Goal: Task Accomplishment & Management: Complete application form

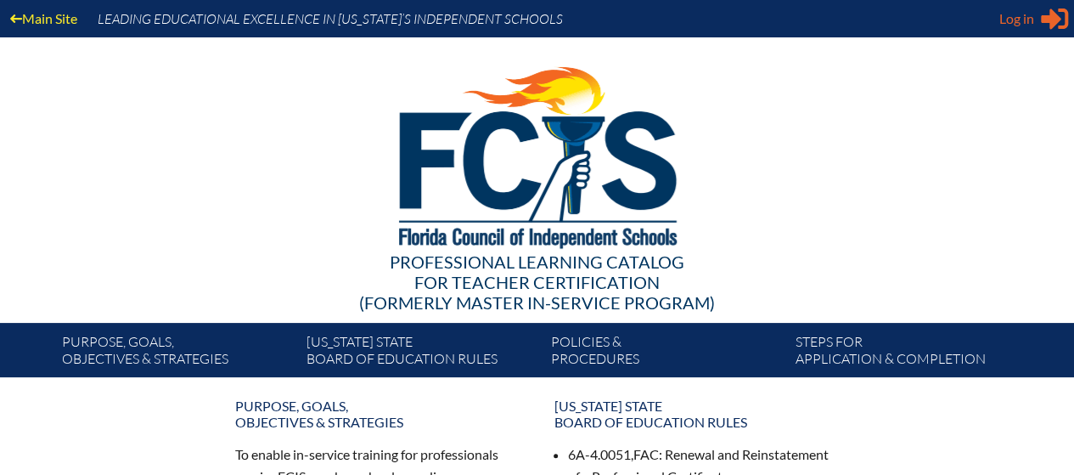
click at [1014, 13] on span "Log in" at bounding box center [1016, 18] width 35 height 20
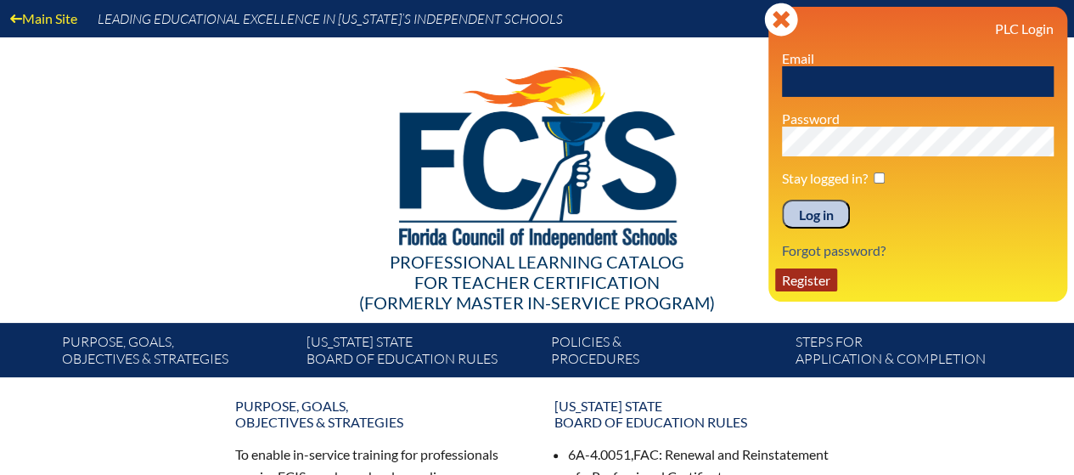
click at [815, 279] on link "Register" at bounding box center [806, 279] width 62 height 23
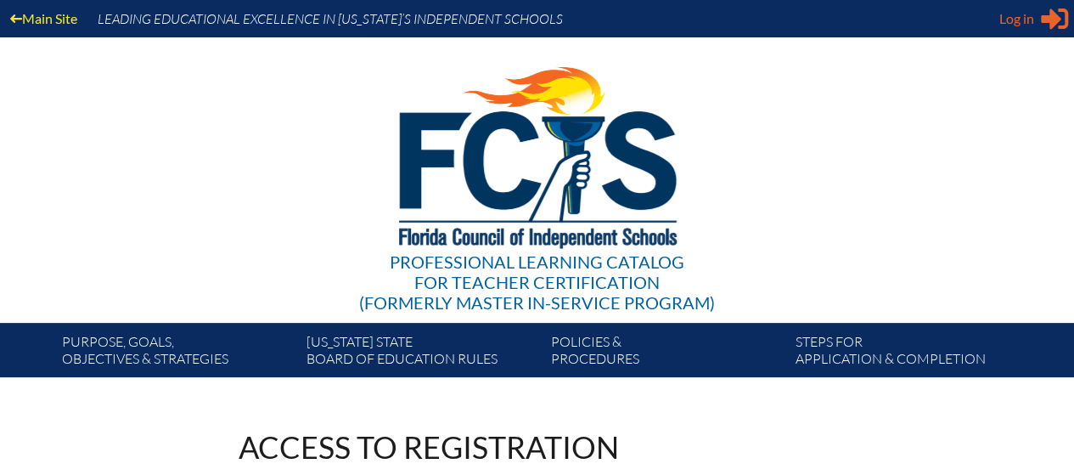
click at [1045, 25] on icon "Sign in or register" at bounding box center [1054, 18] width 27 height 27
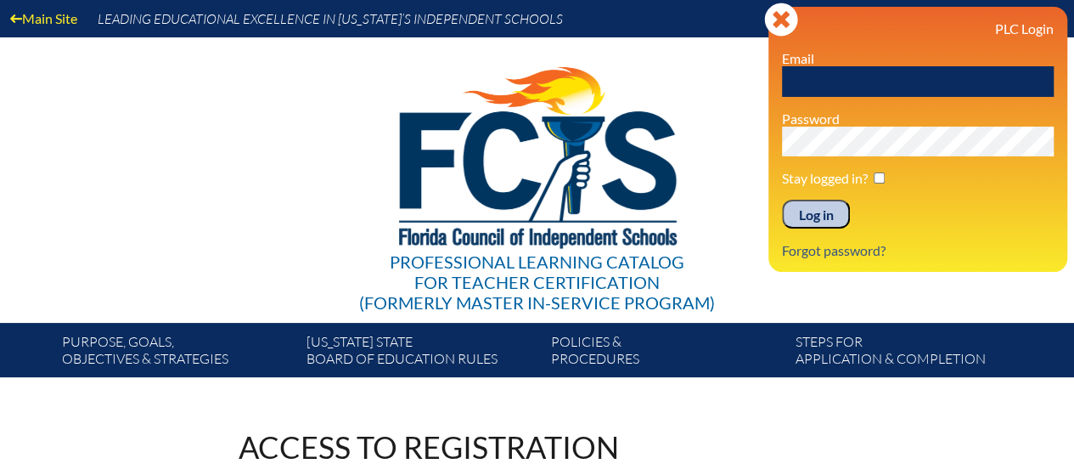
click at [638, 123] on img at bounding box center [537, 153] width 351 height 232
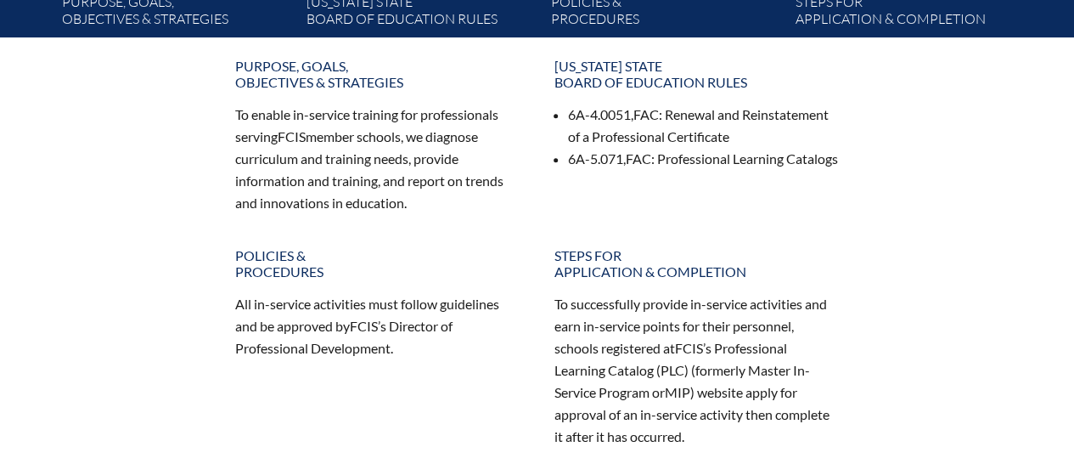
scroll to position [588, 0]
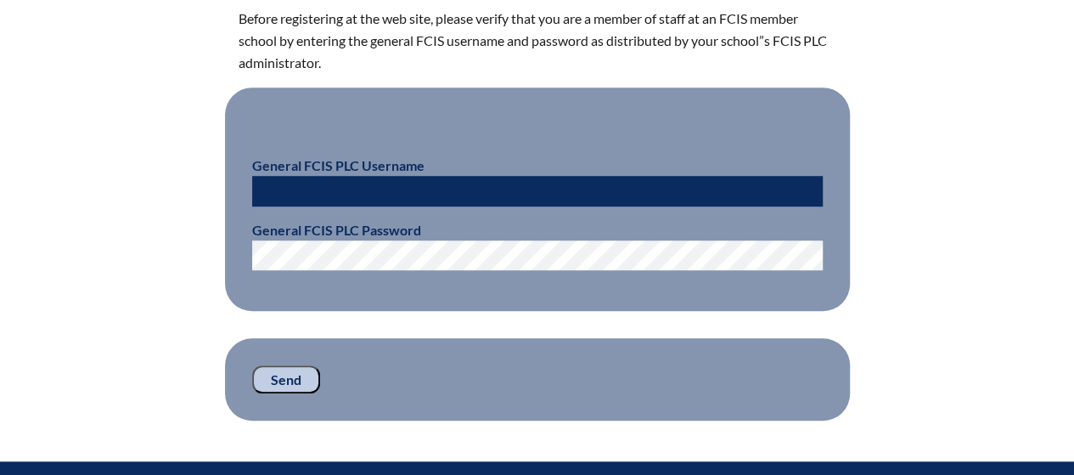
scroll to position [509, 0]
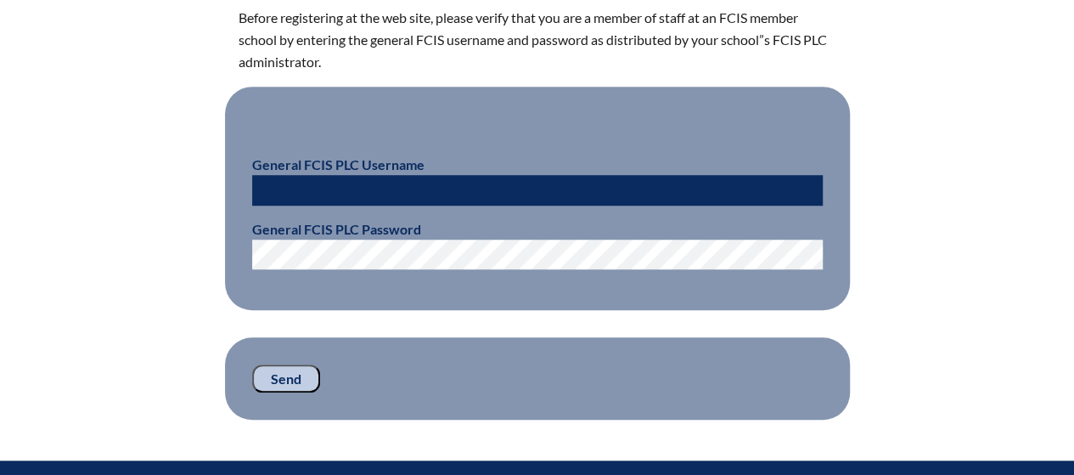
click at [346, 186] on input "text" at bounding box center [537, 190] width 571 height 31
type input "kwilliamson"
click at [291, 386] on input "Send" at bounding box center [286, 378] width 68 height 29
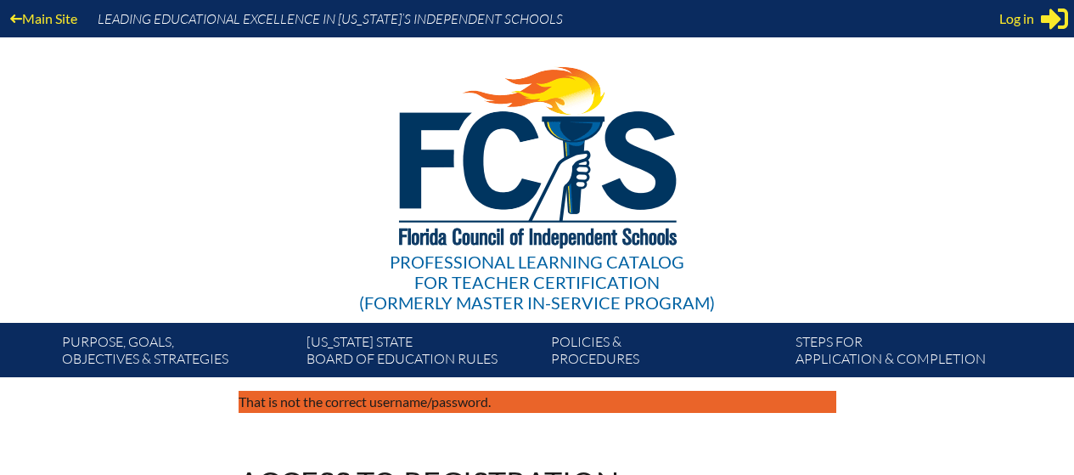
scroll to position [544, 0]
